Goal: Information Seeking & Learning: Learn about a topic

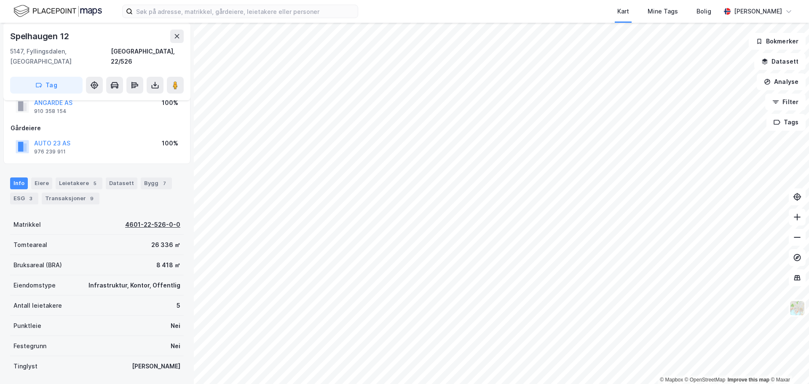
scroll to position [42, 0]
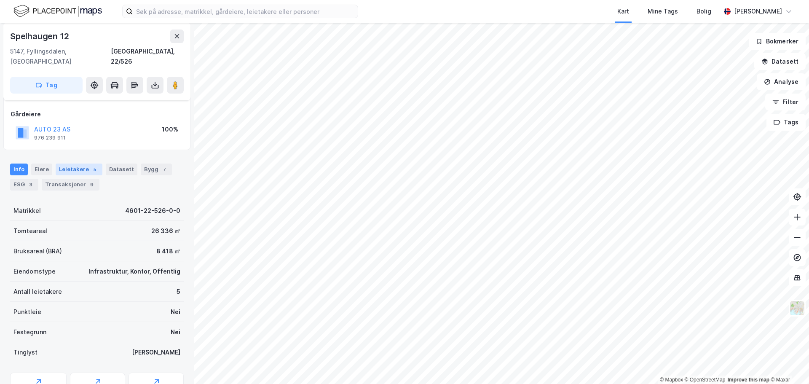
click at [79, 163] on div "Leietakere 5" at bounding box center [79, 169] width 47 height 12
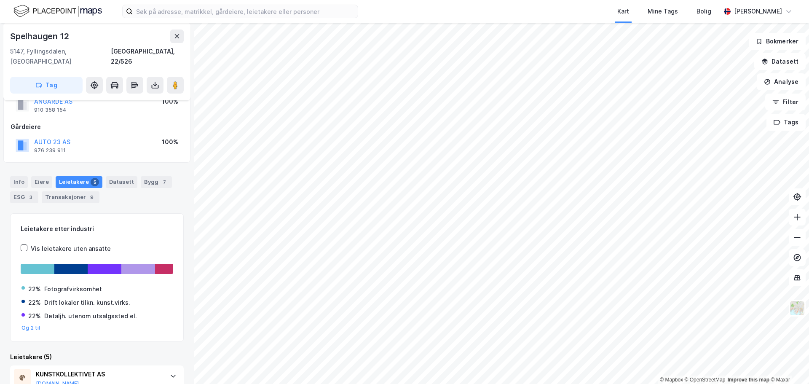
scroll to position [28, 0]
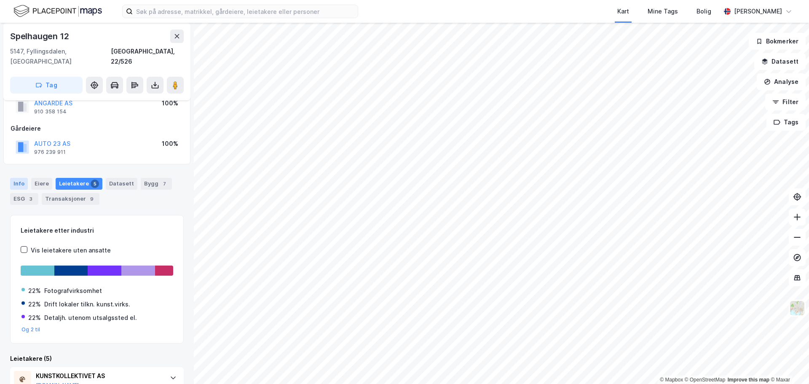
click at [26, 178] on div "Info" at bounding box center [19, 184] width 18 height 12
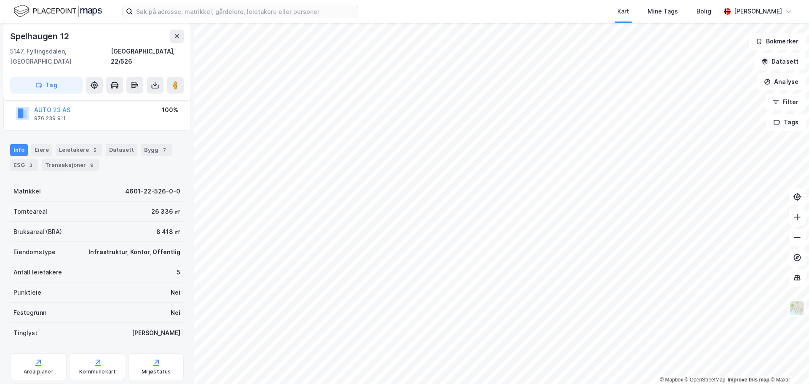
scroll to position [75, 0]
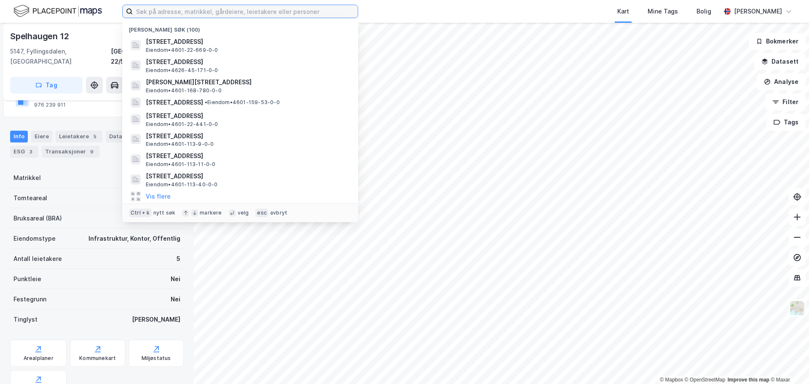
click at [189, 9] on input at bounding box center [245, 11] width 225 height 13
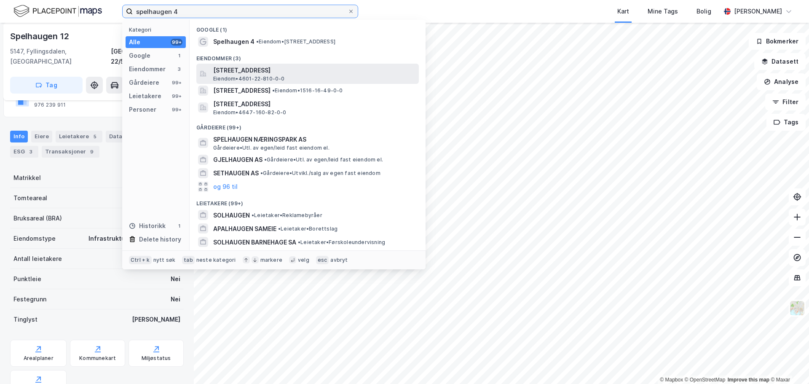
type input "spelhaugen 4"
drag, startPoint x: 258, startPoint y: 70, endPoint x: 260, endPoint y: 77, distance: 7.9
click at [260, 77] on div "[STREET_ADDRESS] • 4601-22-810-0-0" at bounding box center [315, 73] width 204 height 17
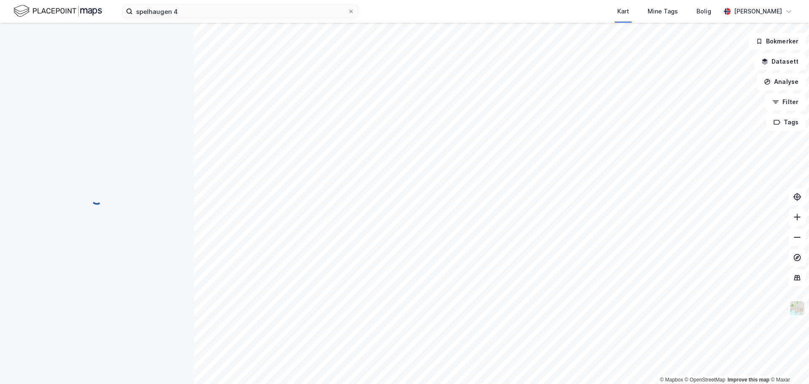
scroll to position [75, 0]
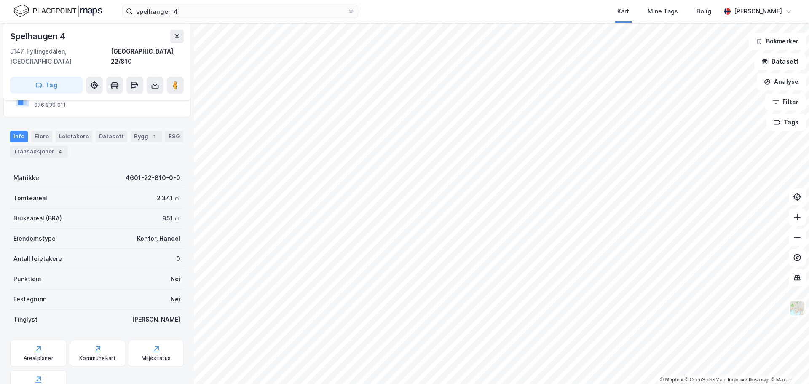
scroll to position [75, 0]
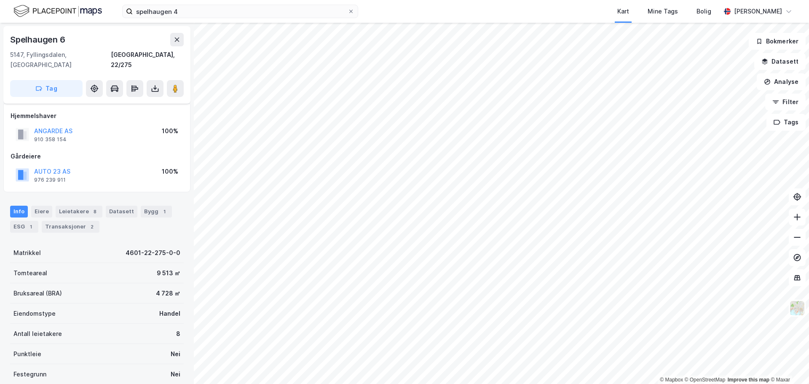
scroll to position [75, 0]
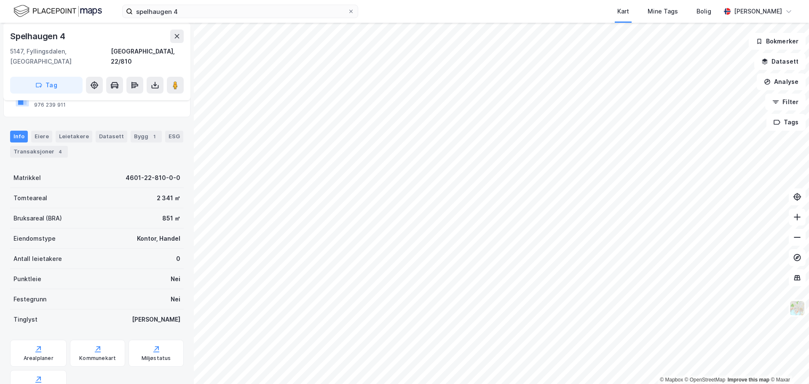
scroll to position [33, 0]
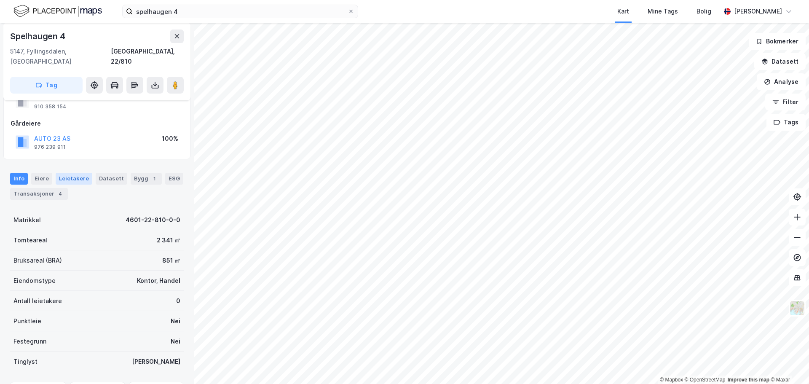
click at [73, 173] on div "Leietakere" at bounding box center [74, 179] width 37 height 12
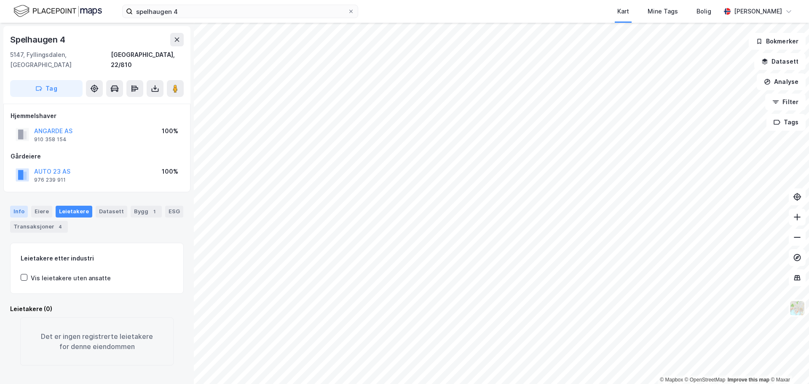
click at [21, 206] on div "Info" at bounding box center [19, 212] width 18 height 12
